Goal: Find specific page/section: Find specific page/section

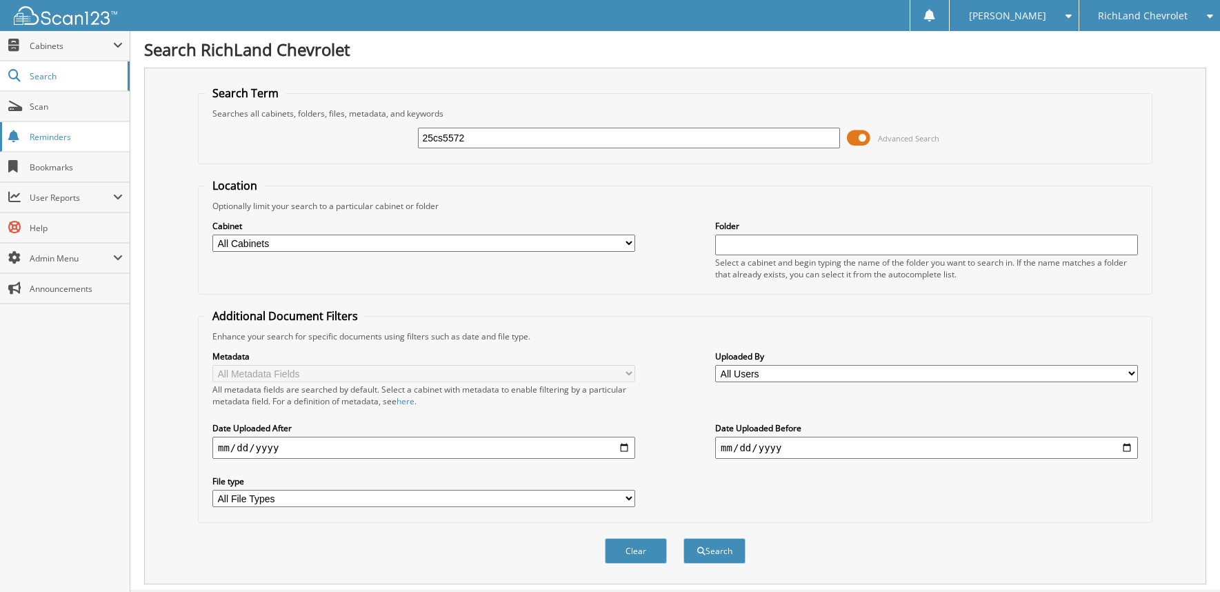
type input "25cs5572"
click at [683, 538] on button "Search" at bounding box center [714, 551] width 62 height 26
drag, startPoint x: 488, startPoint y: 139, endPoint x: 401, endPoint y: 141, distance: 87.6
click at [401, 141] on div "25cs5572 Advanced Search" at bounding box center [674, 137] width 939 height 37
type input "25cs5872"
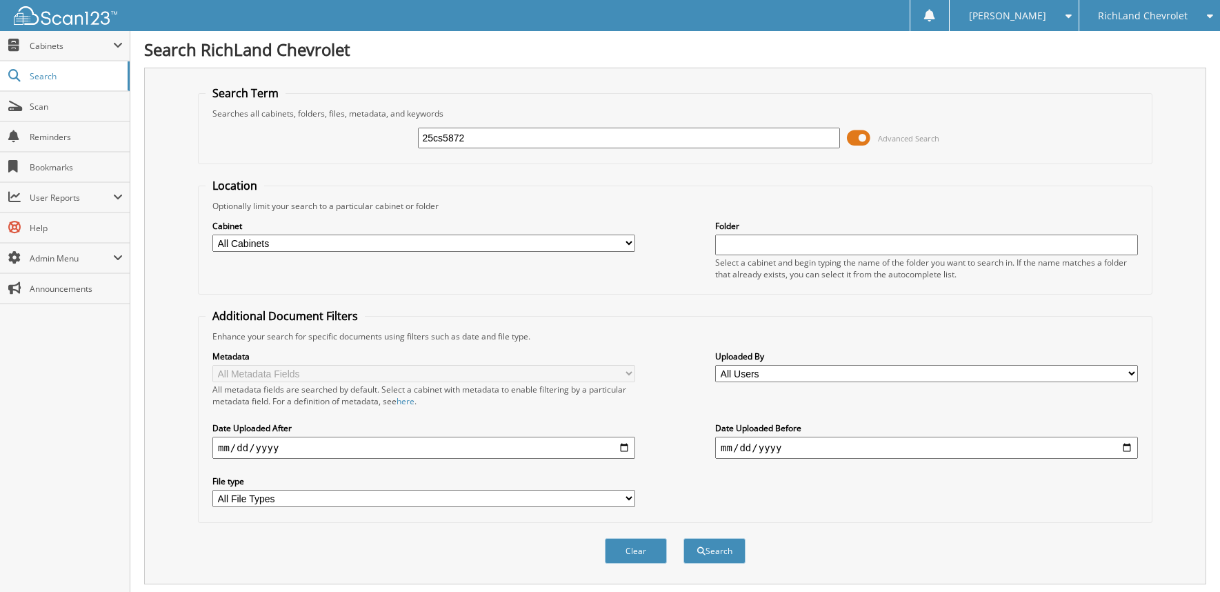
click at [683, 538] on button "Search" at bounding box center [714, 551] width 62 height 26
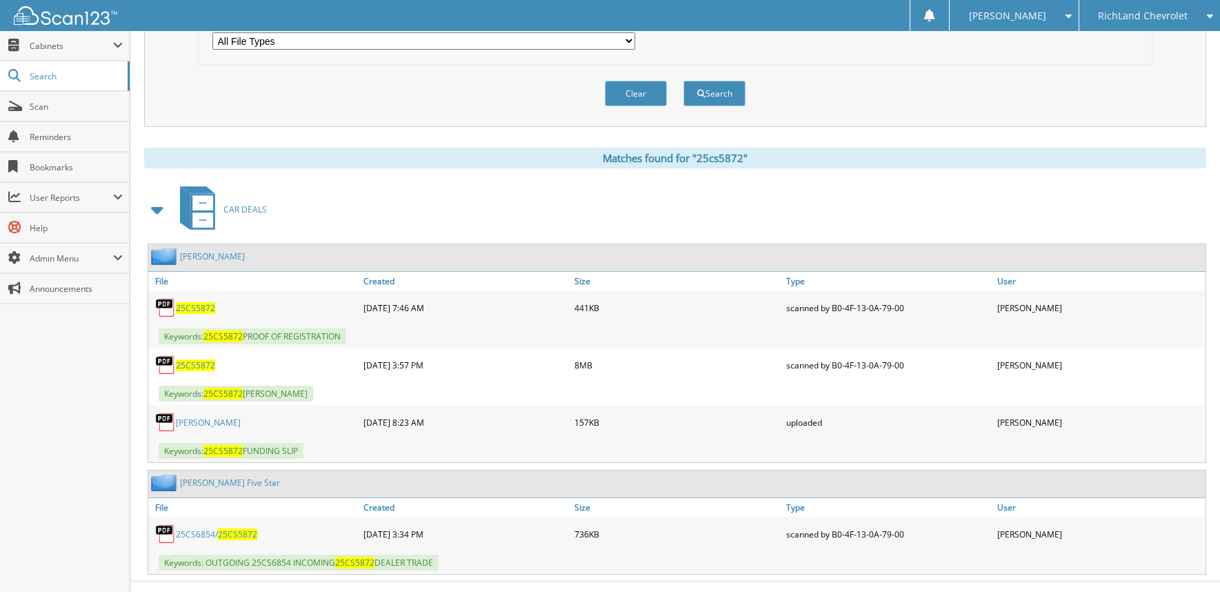
scroll to position [481, 0]
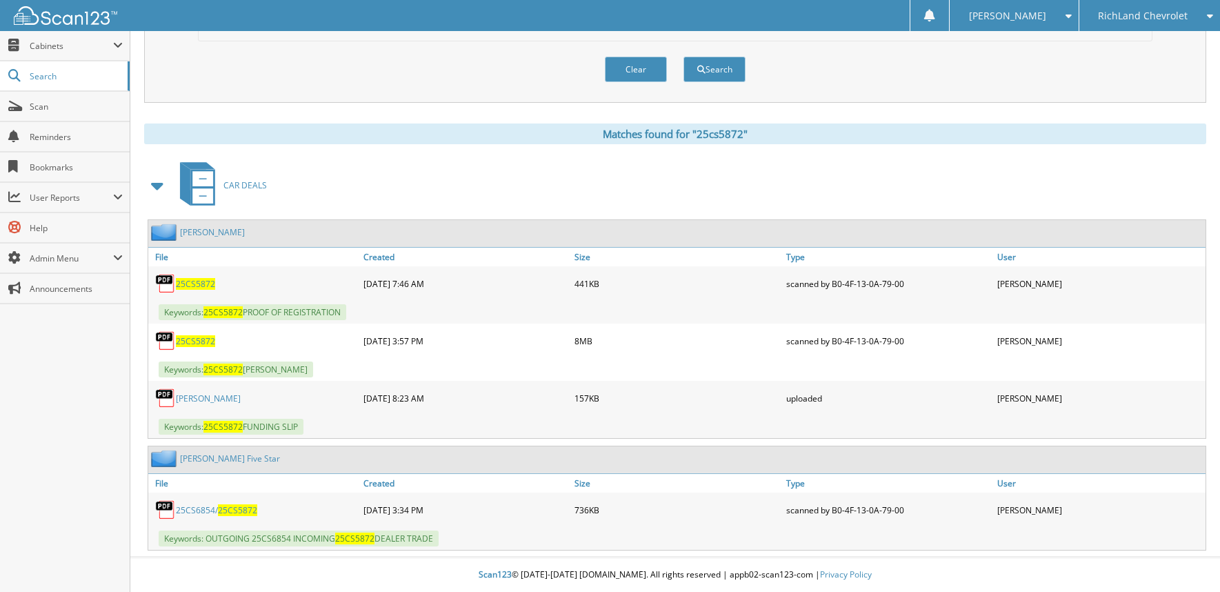
click at [195, 285] on span "25CS5872" at bounding box center [195, 284] width 39 height 12
click at [211, 235] on link "[PERSON_NAME]" at bounding box center [212, 232] width 65 height 12
